Goal: Task Accomplishment & Management: Use online tool/utility

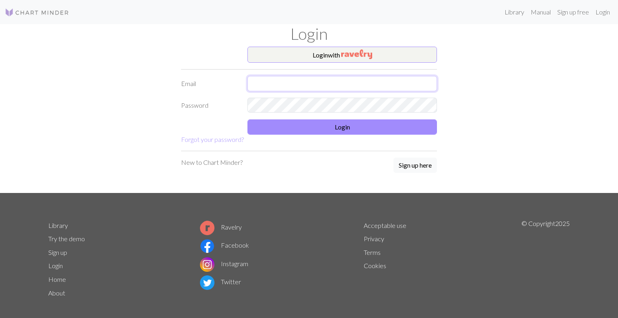
click at [286, 84] on input "text" at bounding box center [341, 83] width 189 height 15
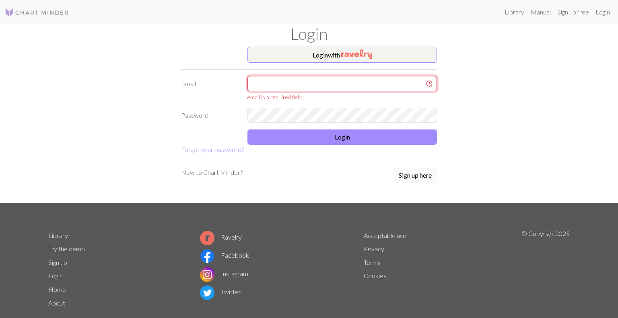
type input "[PERSON_NAME][EMAIL_ADDRESS][DOMAIN_NAME]"
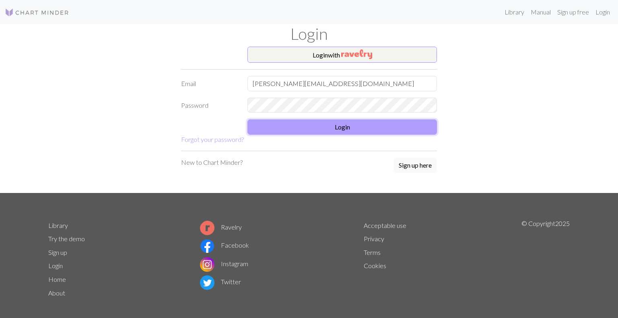
click at [313, 123] on button "Login" at bounding box center [341, 126] width 189 height 15
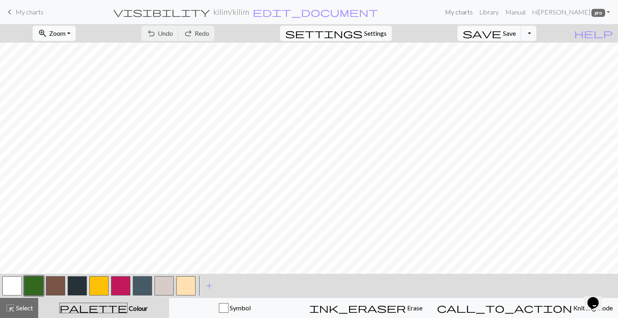
click at [465, 10] on link "My charts" at bounding box center [459, 12] width 34 height 16
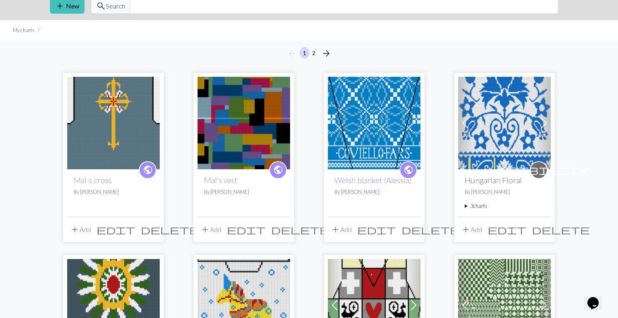
scroll to position [35, 0]
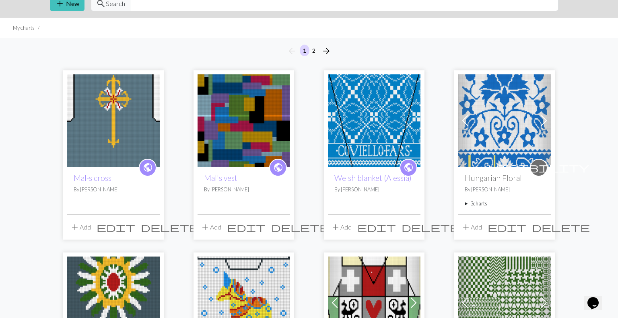
click at [137, 167] on div "public Mal-s cross By [PERSON_NAME]" at bounding box center [113, 190] width 92 height 47
click at [92, 167] on div "public Mal-s cross By [PERSON_NAME]" at bounding box center [113, 190] width 92 height 47
click at [111, 205] on div "public Mal-s cross By [PERSON_NAME]" at bounding box center [113, 190] width 92 height 47
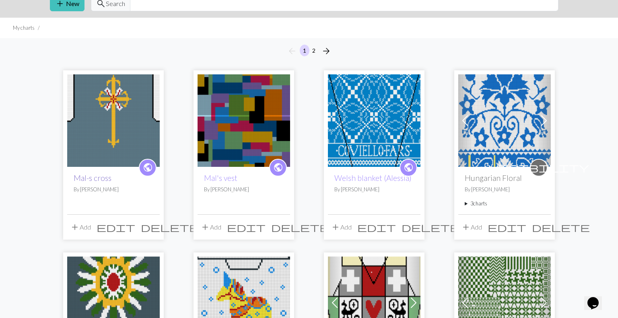
click at [103, 173] on link "Mal-s cross" at bounding box center [93, 177] width 38 height 9
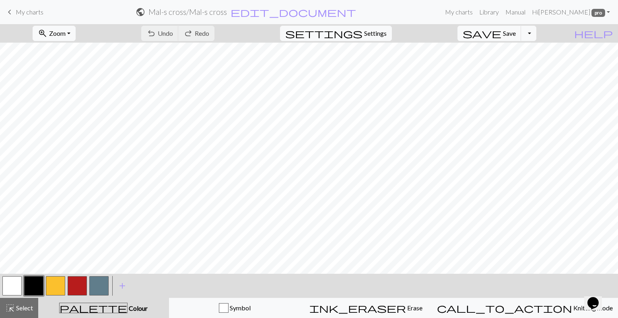
click at [597, 299] on icon "Chat widget" at bounding box center [592, 303] width 11 height 12
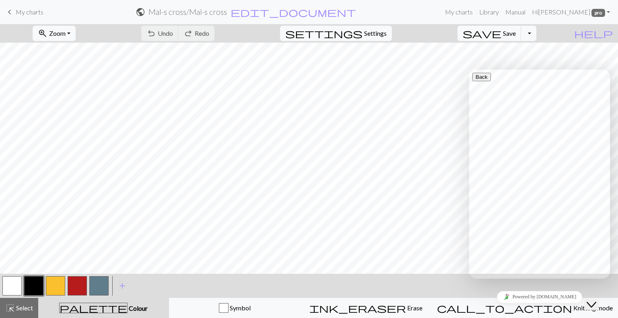
type input "why does my thumbnail not show up?"
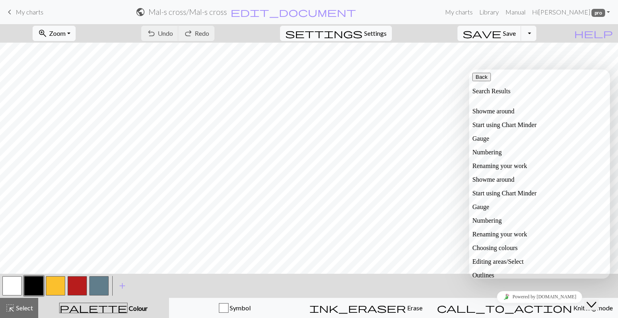
scroll to position [272, 0]
click at [596, 300] on div "Close Chat This icon closes the chat window." at bounding box center [591, 305] width 10 height 10
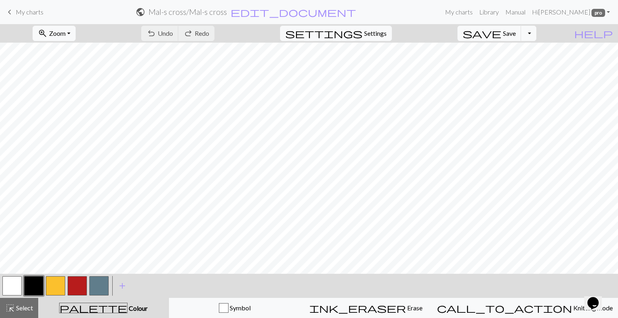
click at [598, 299] on icon "Chat widget" at bounding box center [592, 303] width 11 height 12
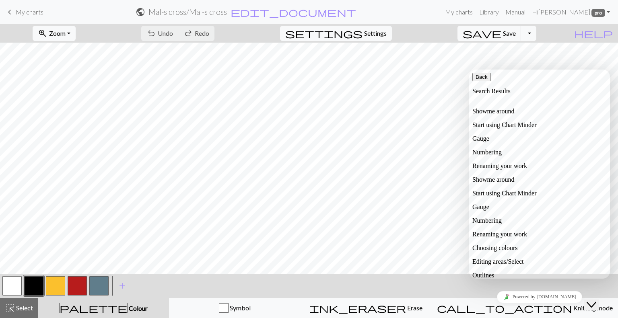
scroll to position [0, 0]
click at [584, 300] on button "Close Chat This icon closes the chat window." at bounding box center [591, 305] width 14 height 10
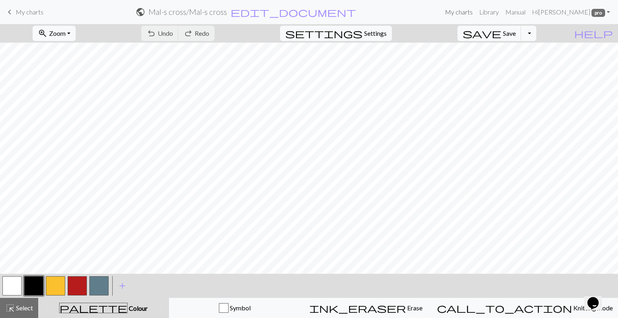
click at [468, 16] on link "My charts" at bounding box center [459, 12] width 34 height 16
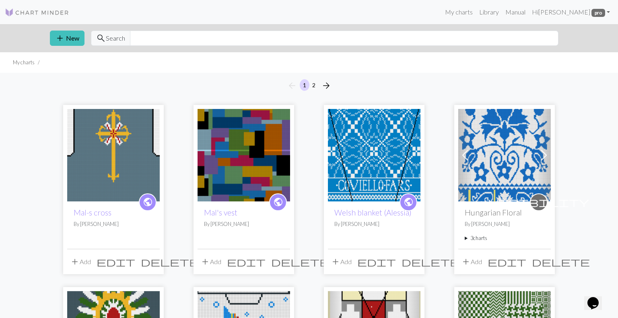
click at [502, 166] on img at bounding box center [504, 155] width 92 height 92
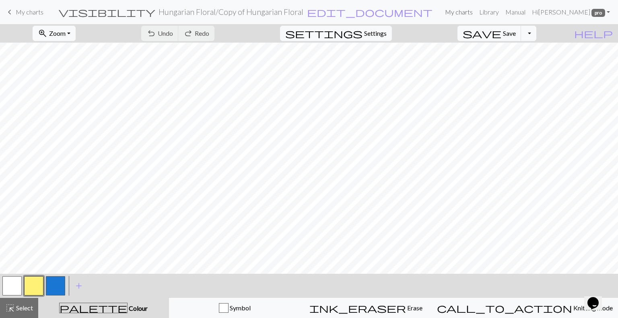
click at [462, 11] on link "My charts" at bounding box center [459, 12] width 34 height 16
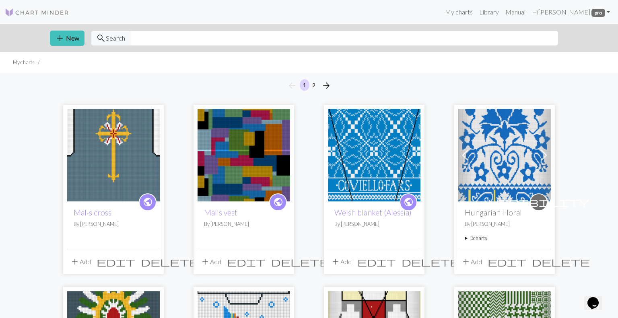
click at [480, 237] on summary "3 charts" at bounding box center [504, 238] width 80 height 8
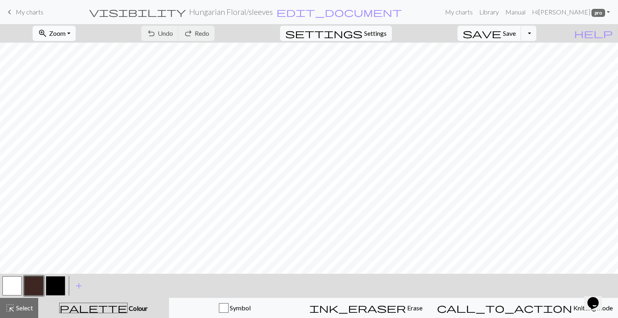
click at [66, 33] on span "Zoom" at bounding box center [57, 33] width 16 height 8
click at [64, 95] on button "50%" at bounding box center [65, 96] width 64 height 13
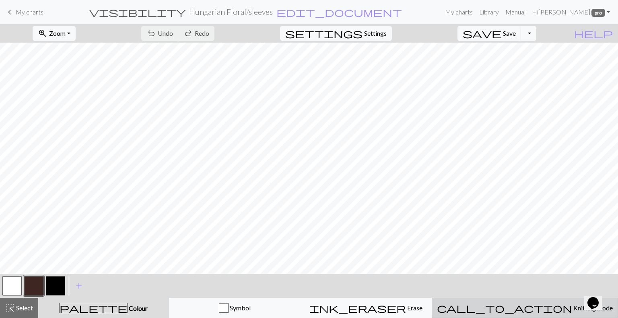
click at [572, 308] on span "Knitting mode" at bounding box center [592, 308] width 41 height 8
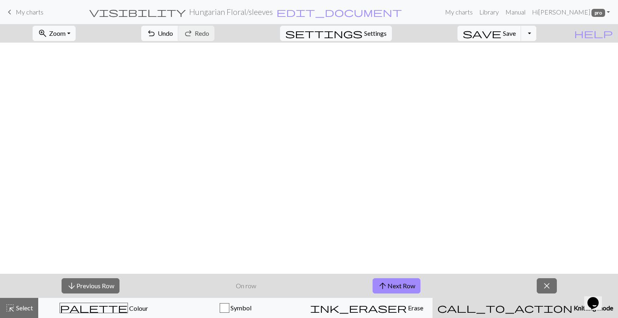
scroll to position [255, 0]
click at [403, 285] on button "arrow_upward Next Row" at bounding box center [396, 285] width 48 height 15
click at [403, 286] on button "arrow_upward Next Row" at bounding box center [396, 285] width 48 height 15
click at [572, 305] on span "Knitting mode" at bounding box center [592, 308] width 41 height 8
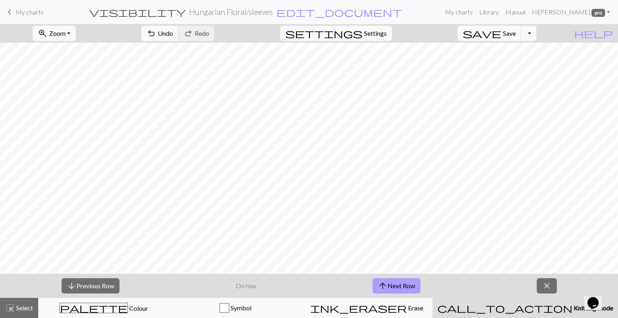
click at [405, 283] on button "arrow_upward Next Row" at bounding box center [396, 285] width 48 height 15
click at [405, 284] on button "arrow_upward Next Row" at bounding box center [396, 285] width 48 height 15
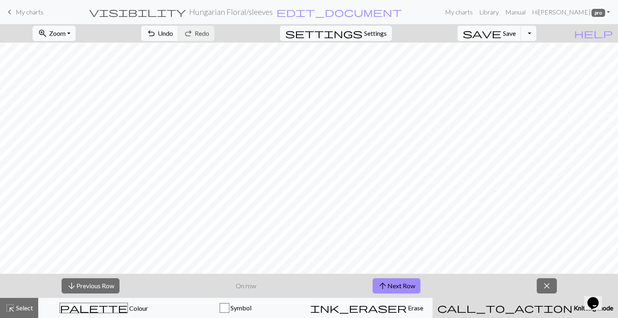
click at [572, 305] on span "Knitting mode" at bounding box center [592, 308] width 41 height 8
click at [546, 284] on span "close" at bounding box center [547, 285] width 10 height 11
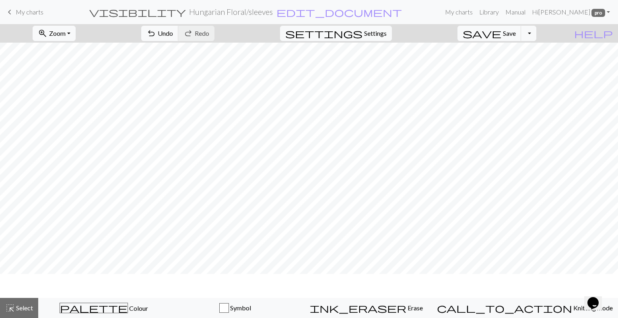
scroll to position [231, 0]
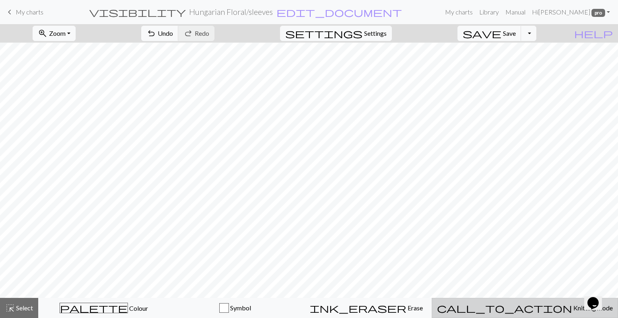
click at [572, 307] on span "Knitting mode" at bounding box center [592, 308] width 41 height 8
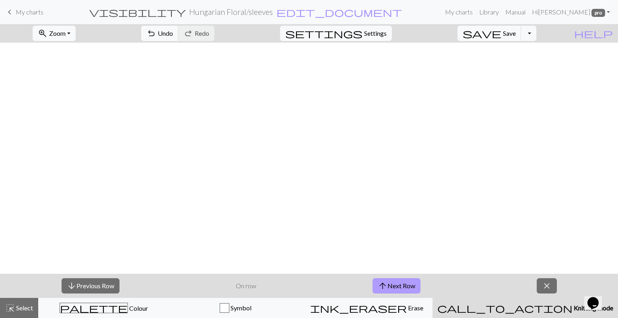
scroll to position [255, 13]
click at [398, 285] on button "arrow_upward Next Row" at bounding box center [396, 285] width 48 height 15
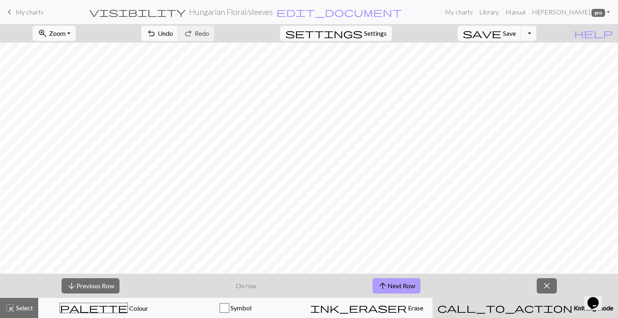
click at [398, 285] on button "arrow_upward Next Row" at bounding box center [396, 285] width 48 height 15
click at [398, 285] on button "arrow_upward Next Row" at bounding box center [398, 285] width 48 height 15
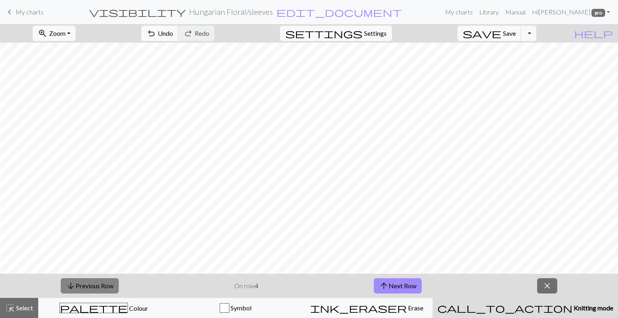
click at [92, 285] on button "arrow_downward Previous Row" at bounding box center [90, 285] width 58 height 15
click at [409, 283] on button "arrow_upward Next Row" at bounding box center [398, 285] width 48 height 15
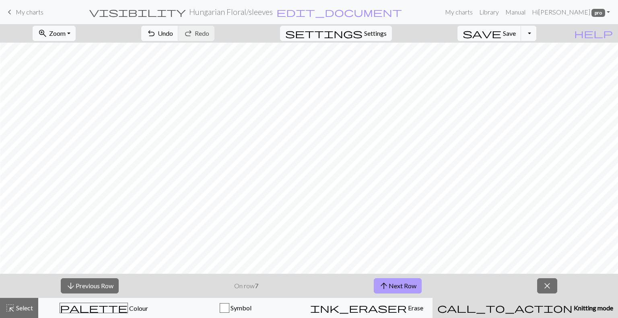
click at [409, 283] on button "arrow_upward Next Row" at bounding box center [398, 285] width 48 height 15
click at [409, 283] on button "arrow_upward Next Row" at bounding box center [399, 285] width 48 height 15
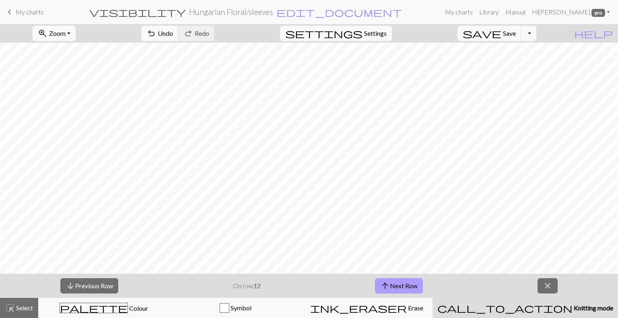
click at [409, 283] on button "arrow_upward Next Row" at bounding box center [399, 285] width 48 height 15
click at [409, 284] on button "arrow_upward Next Row" at bounding box center [399, 285] width 48 height 15
